Goal: Download file/media

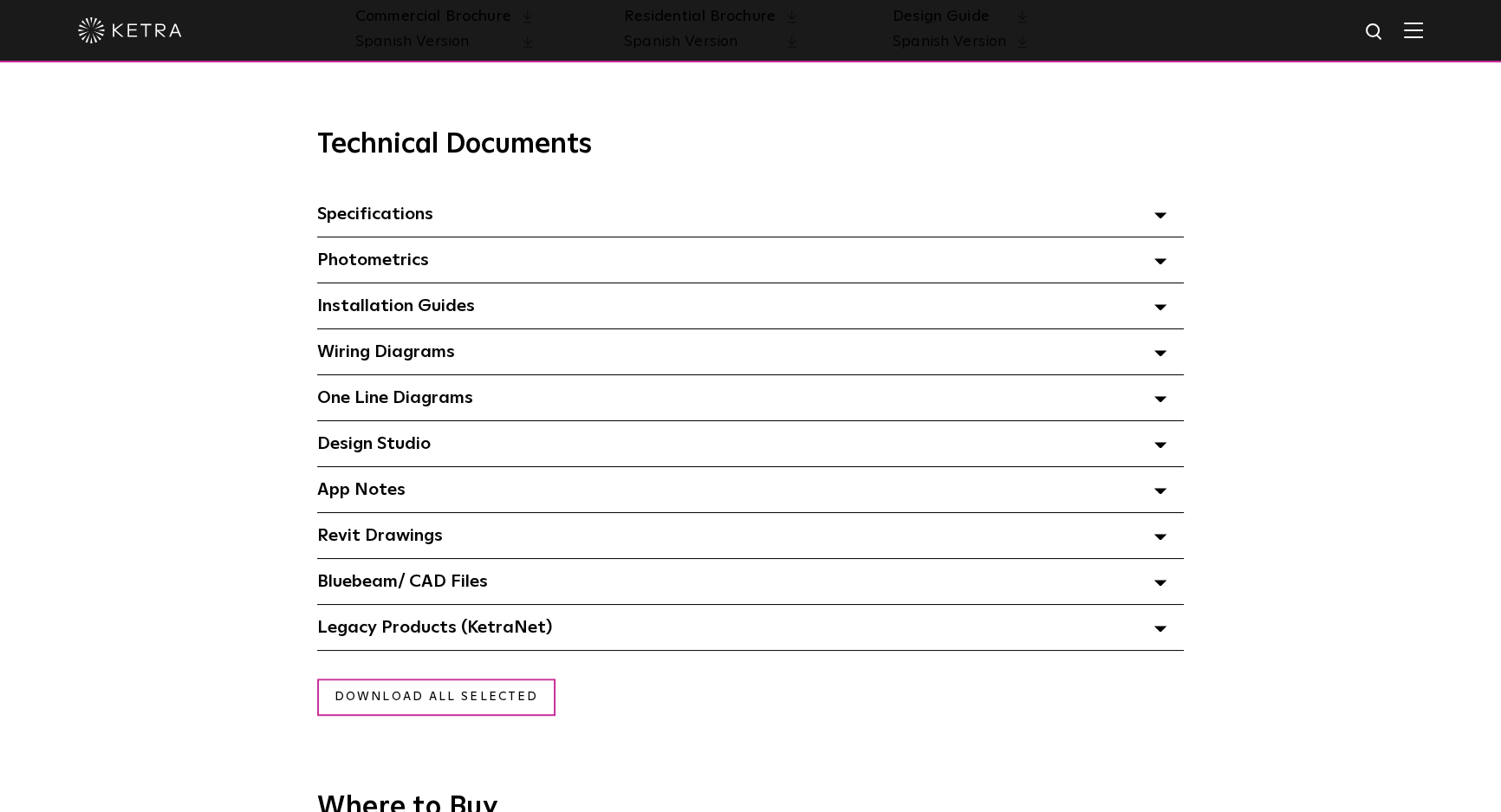
scroll to position [1181, 0]
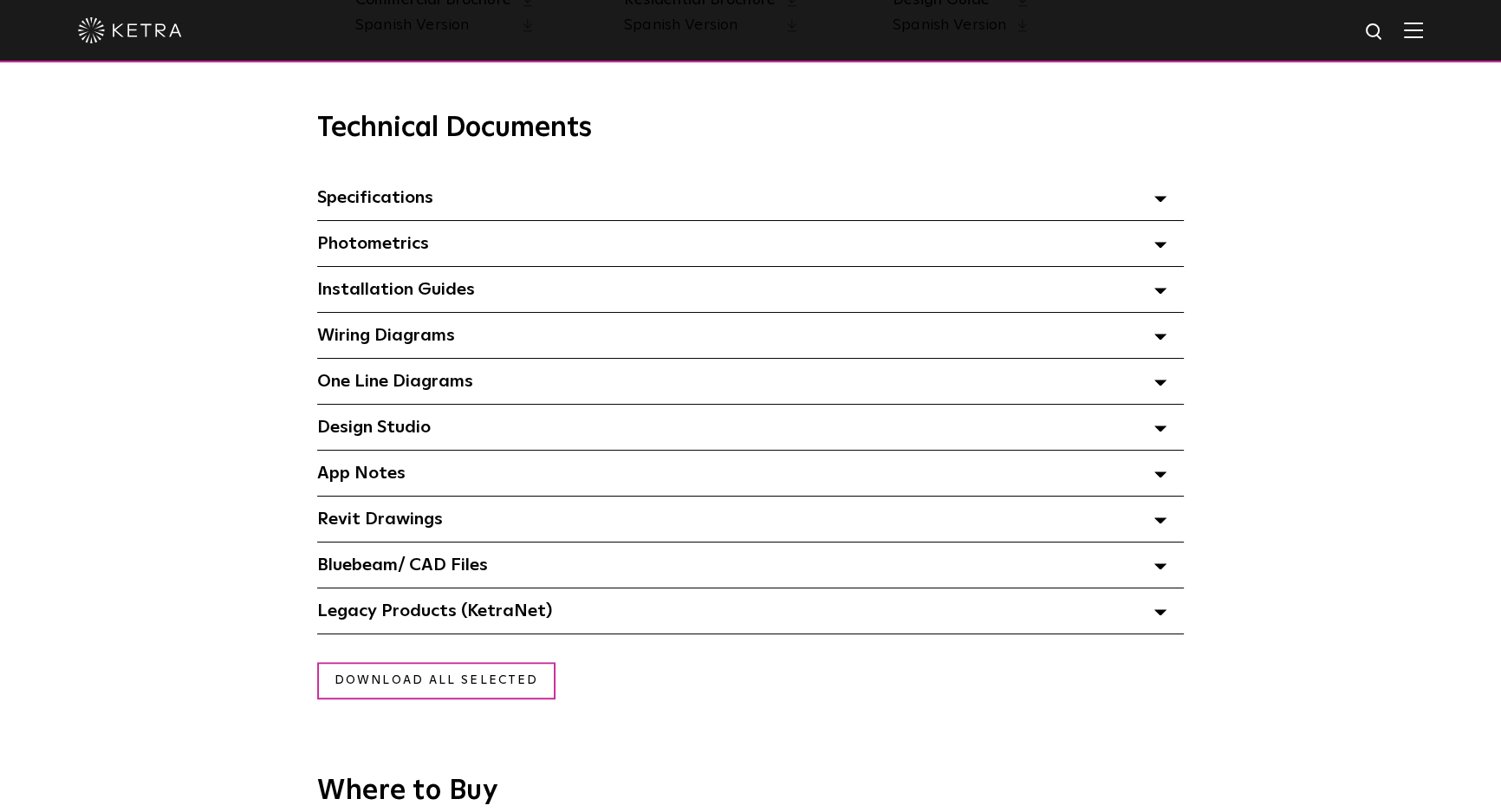
click at [1151, 211] on div "Specifications Select checkboxes to use the bulk download option below" at bounding box center [750, 198] width 867 height 45
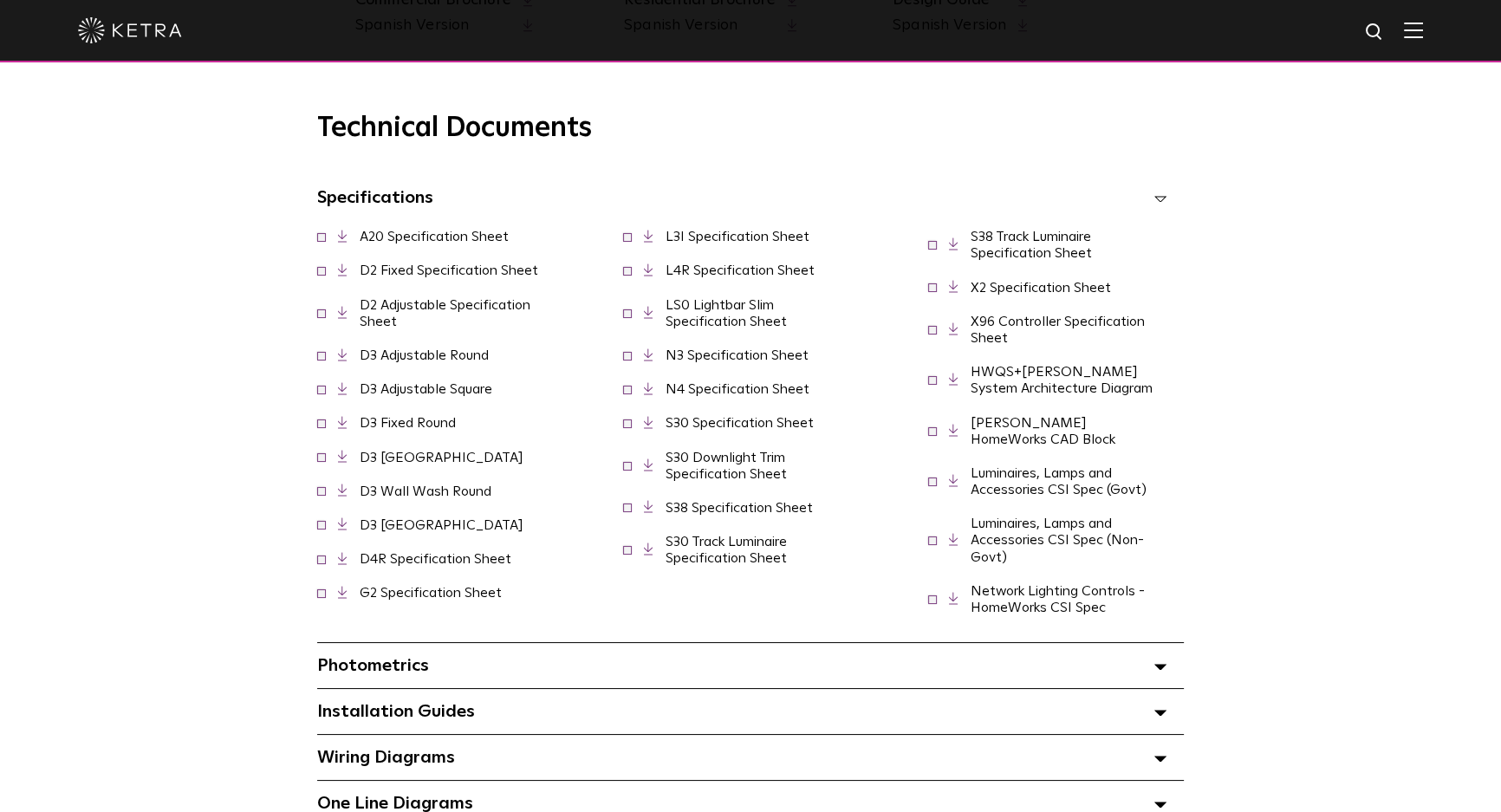
click at [1151, 211] on div "Specifications Select checkboxes to use the bulk download option below" at bounding box center [750, 198] width 867 height 45
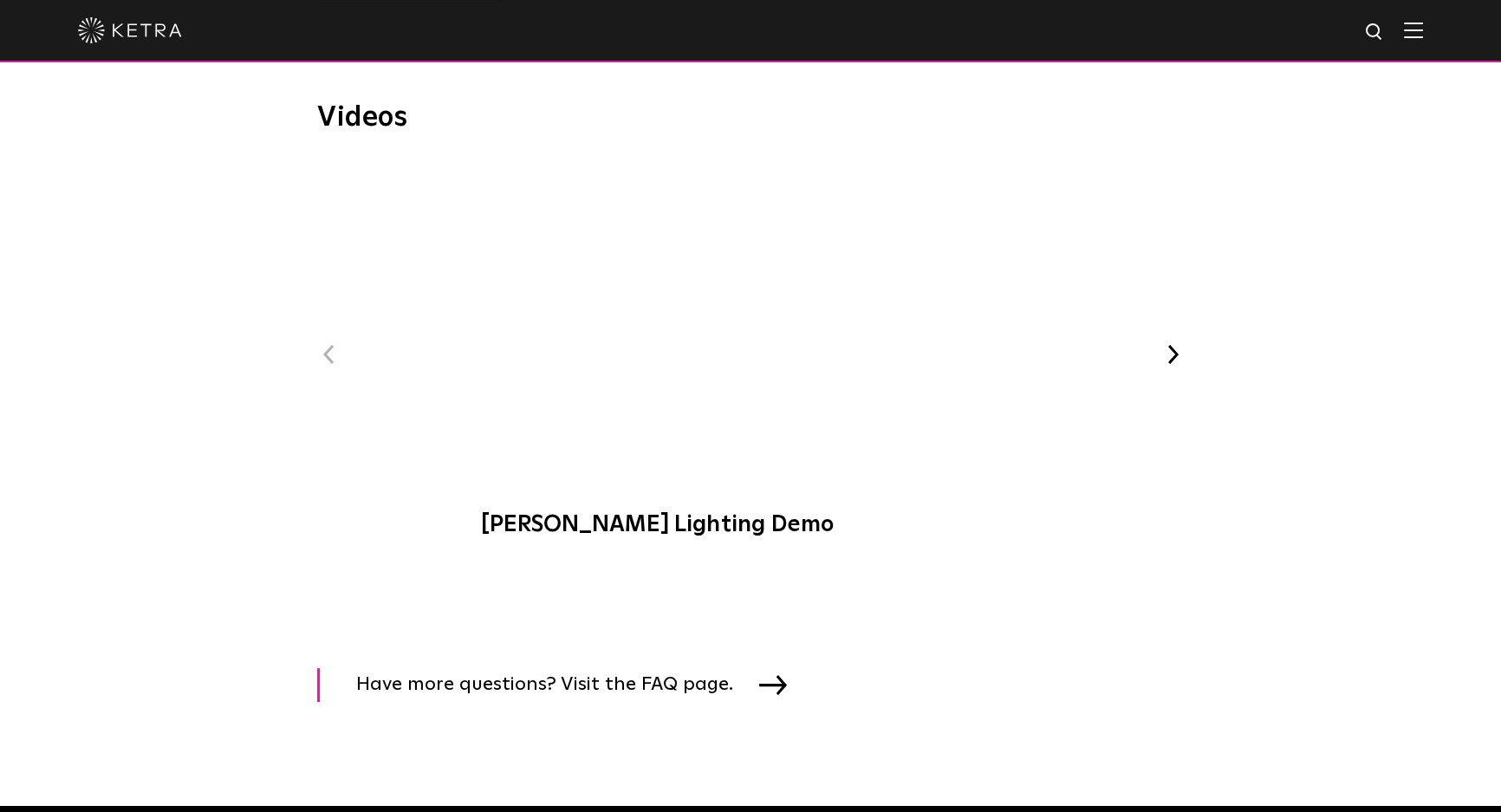
scroll to position [2048, 0]
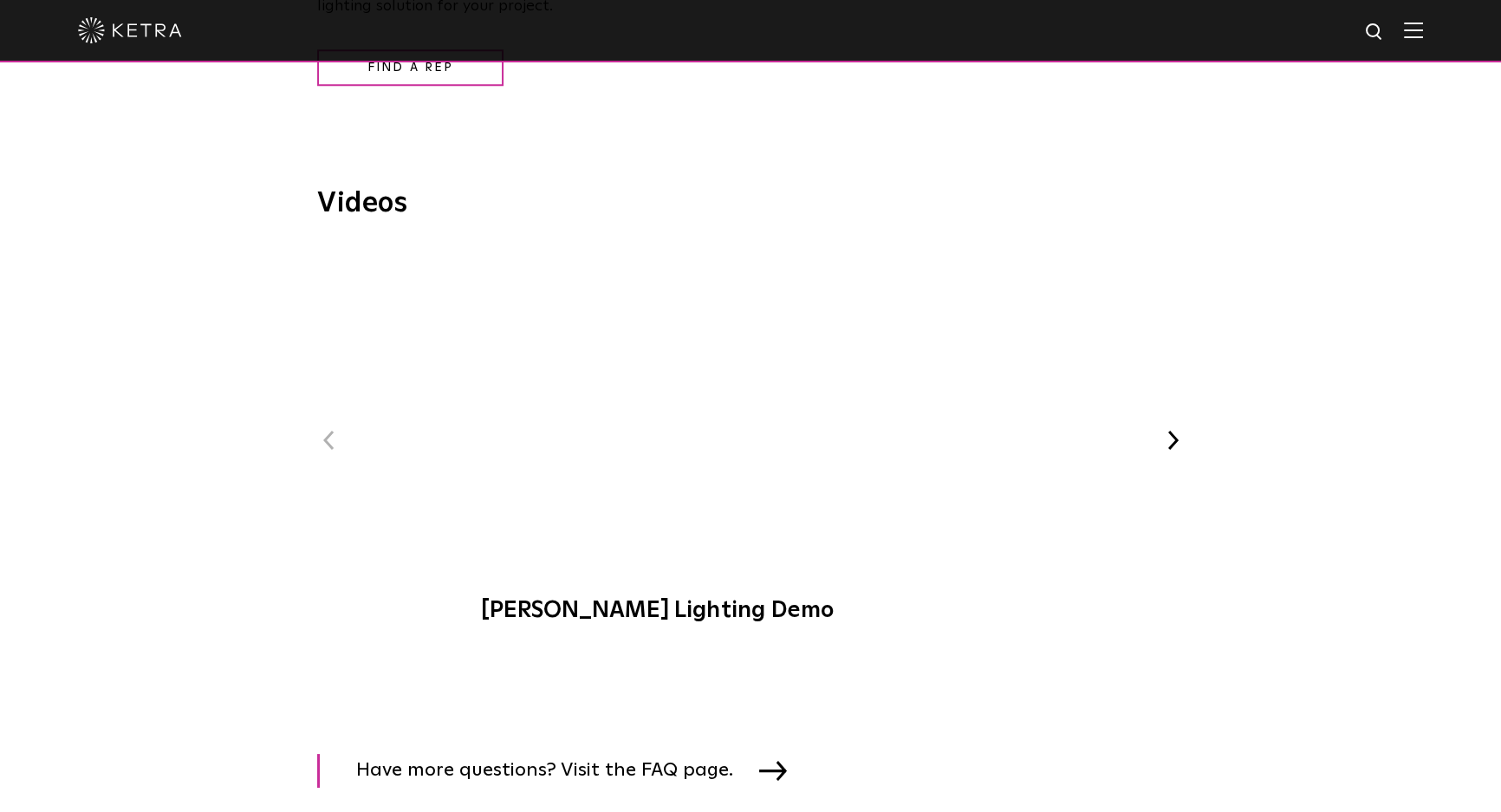
click at [1180, 442] on button "Next" at bounding box center [1172, 440] width 22 height 22
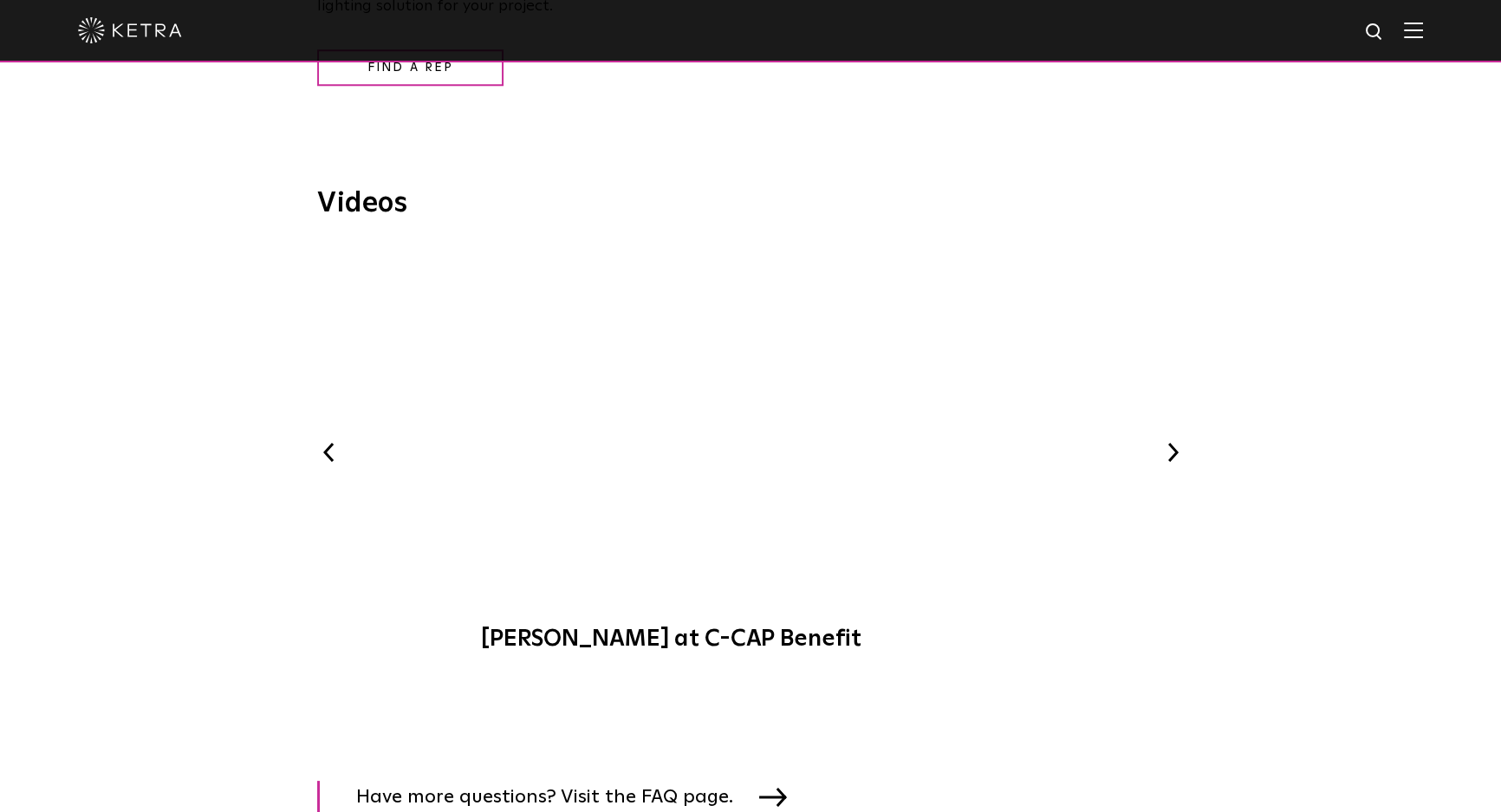
click at [1179, 442] on div "Previous [PERSON_NAME] Lighting Demo [PERSON_NAME] at C-CAP Benefit WELL-Certif…" at bounding box center [750, 457] width 867 height 419
click at [1165, 451] on button "Next" at bounding box center [1172, 452] width 22 height 22
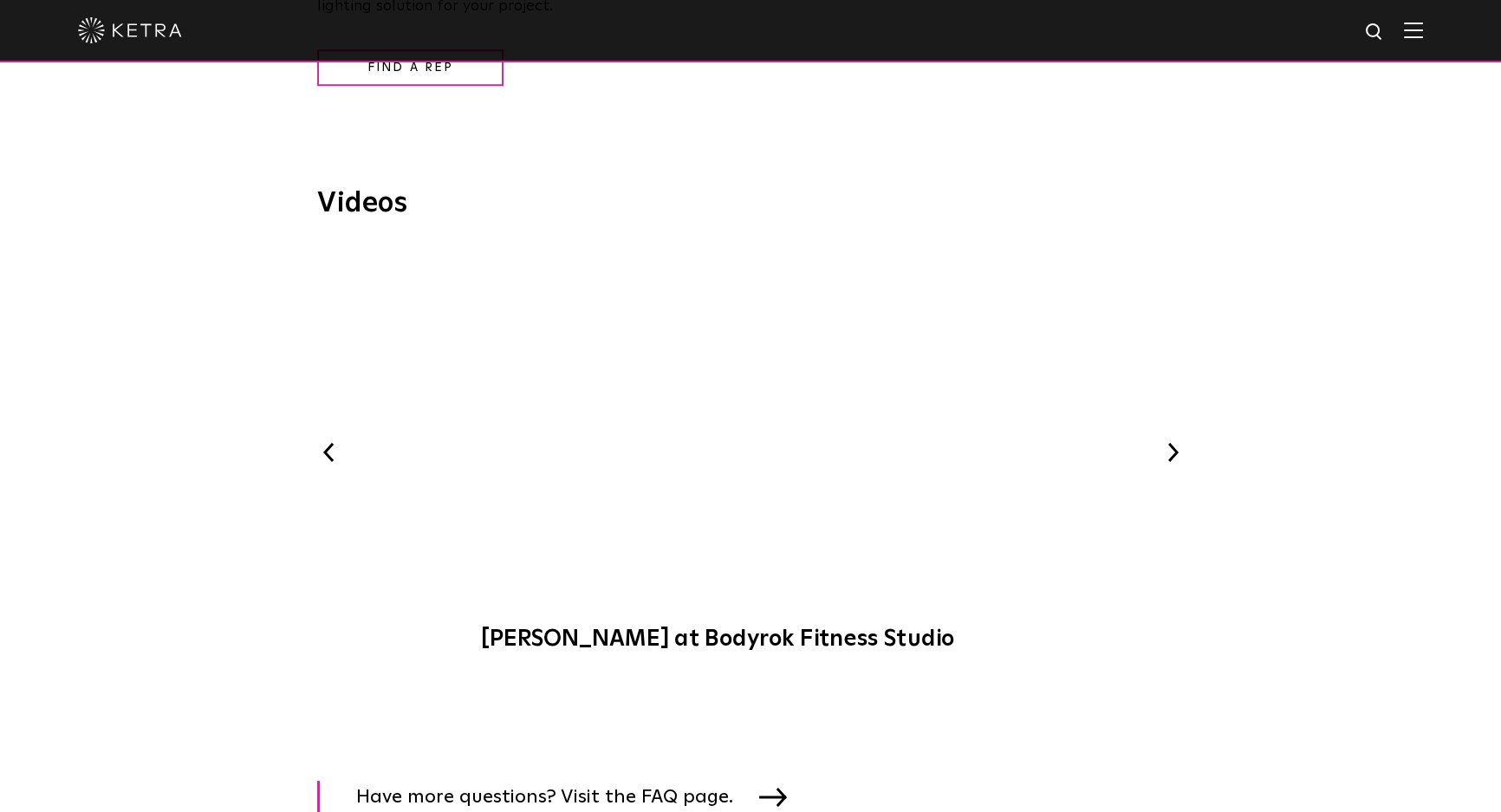
click at [1165, 451] on button "Next" at bounding box center [1172, 452] width 22 height 22
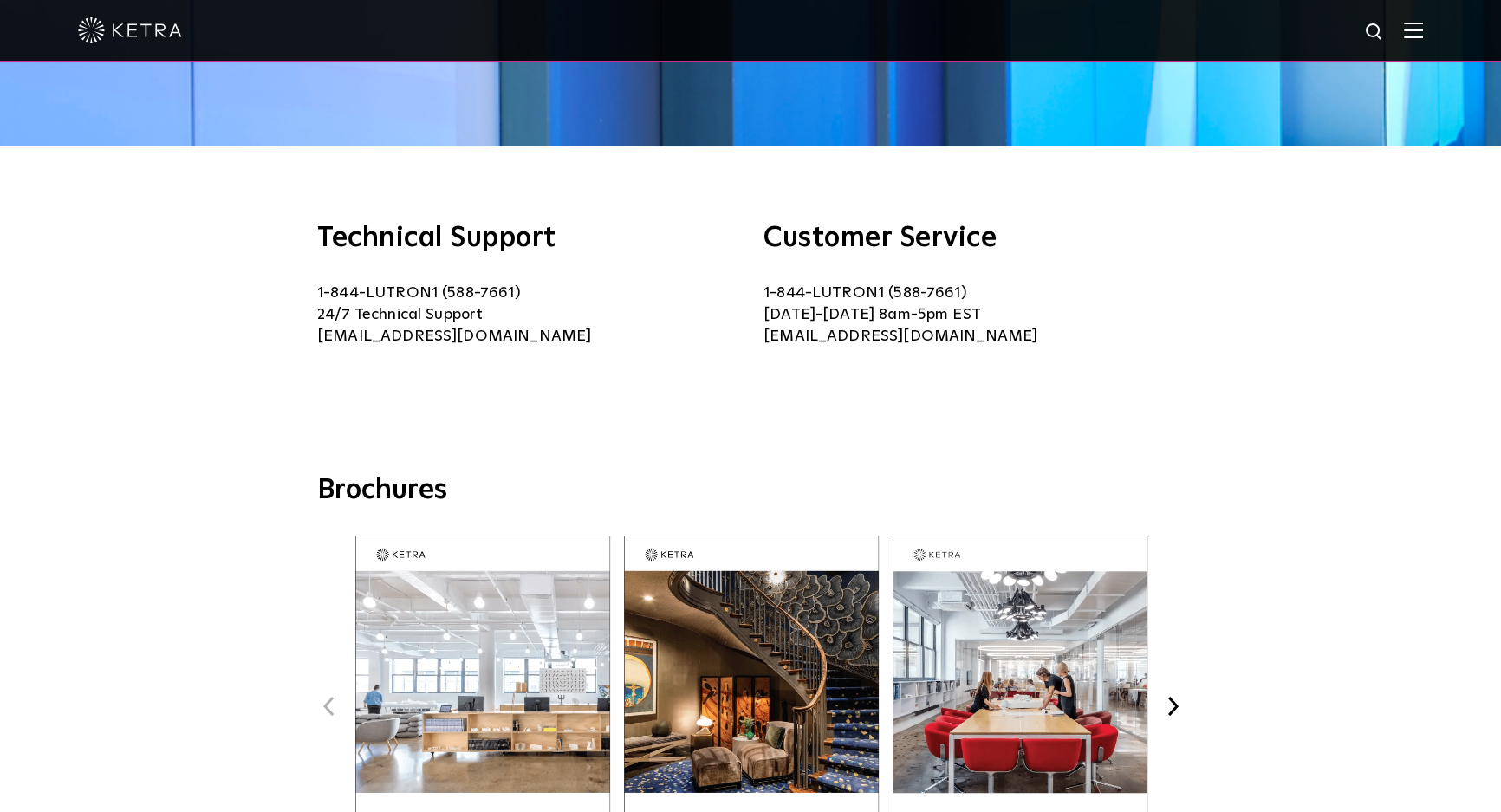
scroll to position [552, 0]
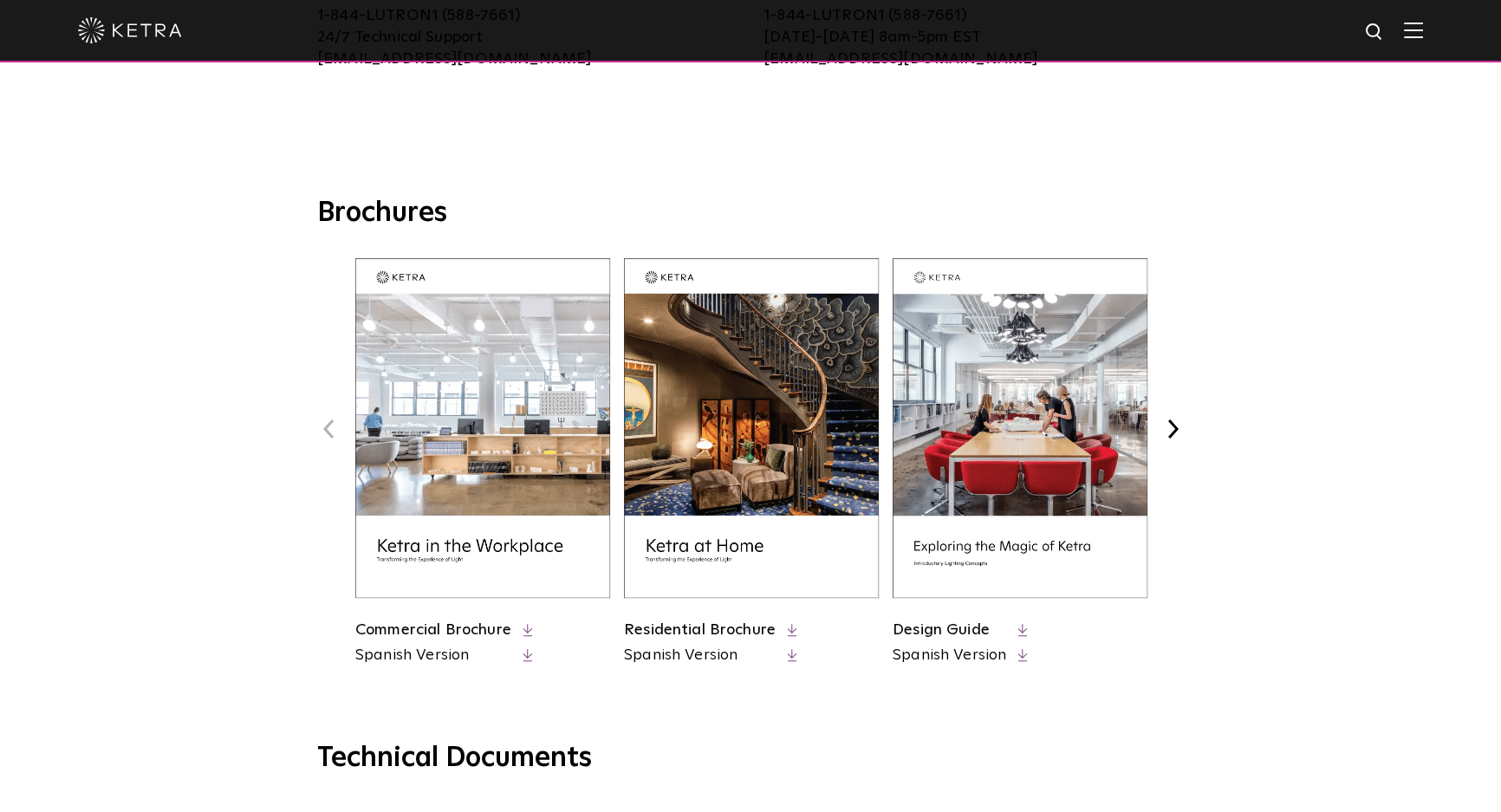
click at [971, 441] on img at bounding box center [1020, 428] width 255 height 340
